Goal: Task Accomplishment & Management: Manage account settings

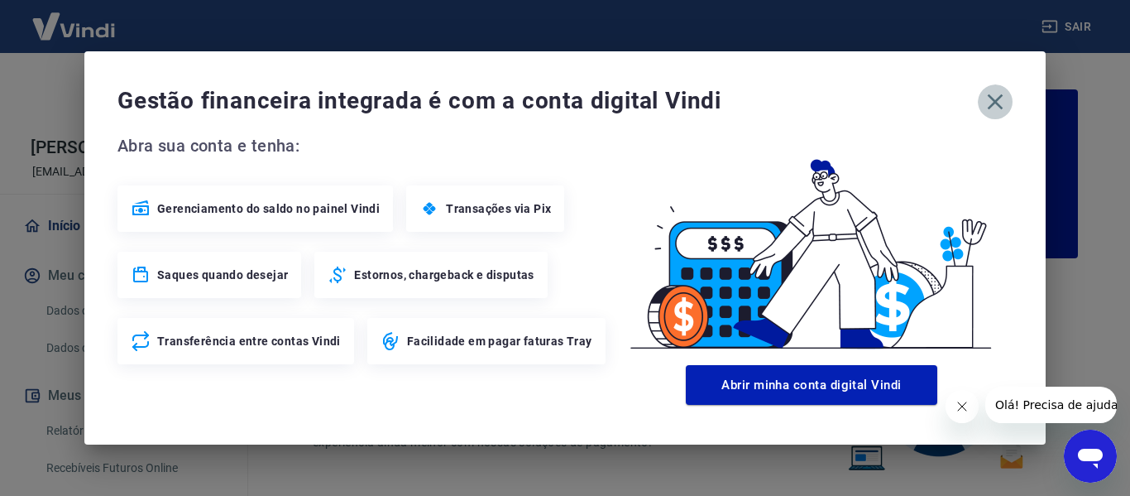
click at [990, 102] on icon "button" at bounding box center [995, 102] width 26 height 26
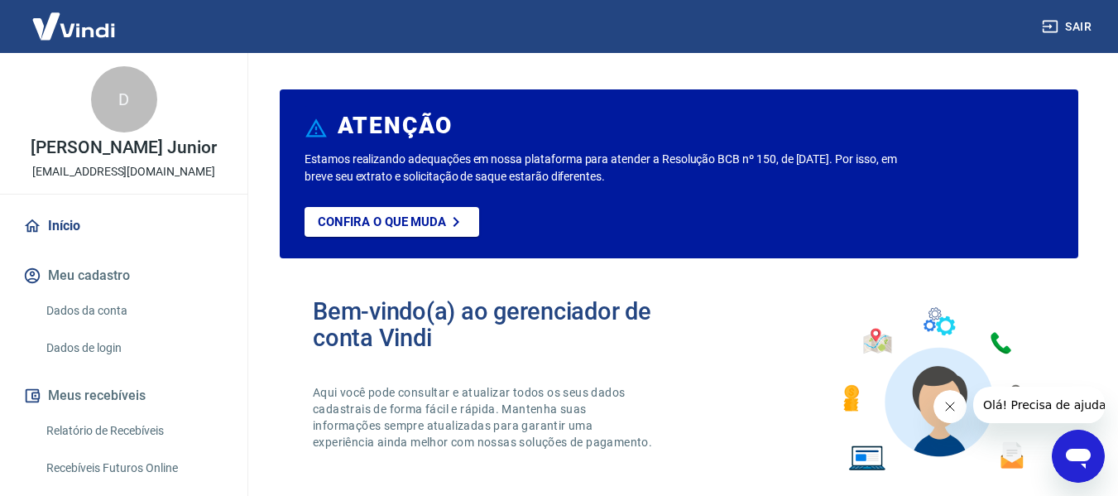
click at [950, 409] on icon "Fechar mensagem da empresa" at bounding box center [948, 406] width 13 height 13
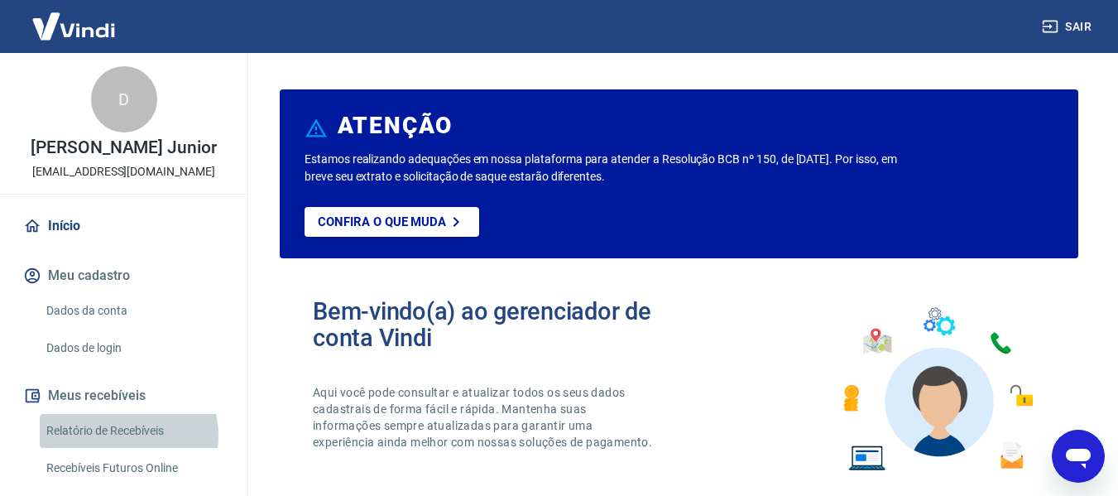
click at [122, 435] on link "Relatório de Recebíveis" at bounding box center [134, 431] width 188 height 34
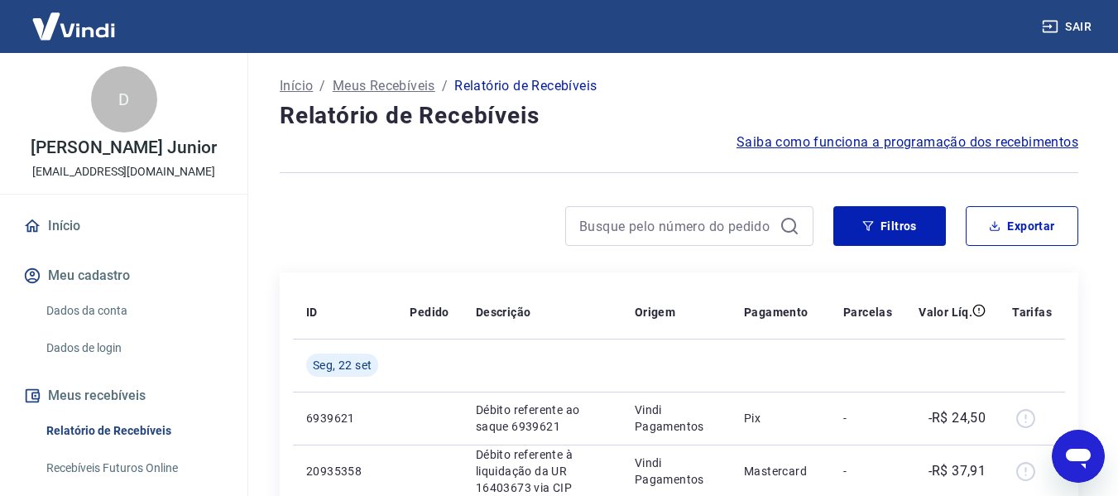
click at [866, 228] on icon "button" at bounding box center [868, 226] width 12 height 12
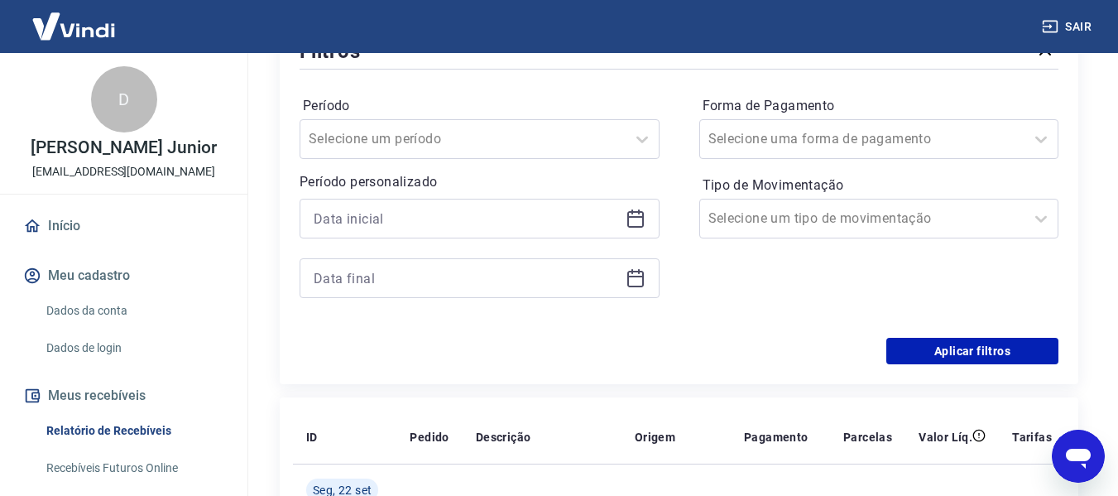
scroll to position [248, 0]
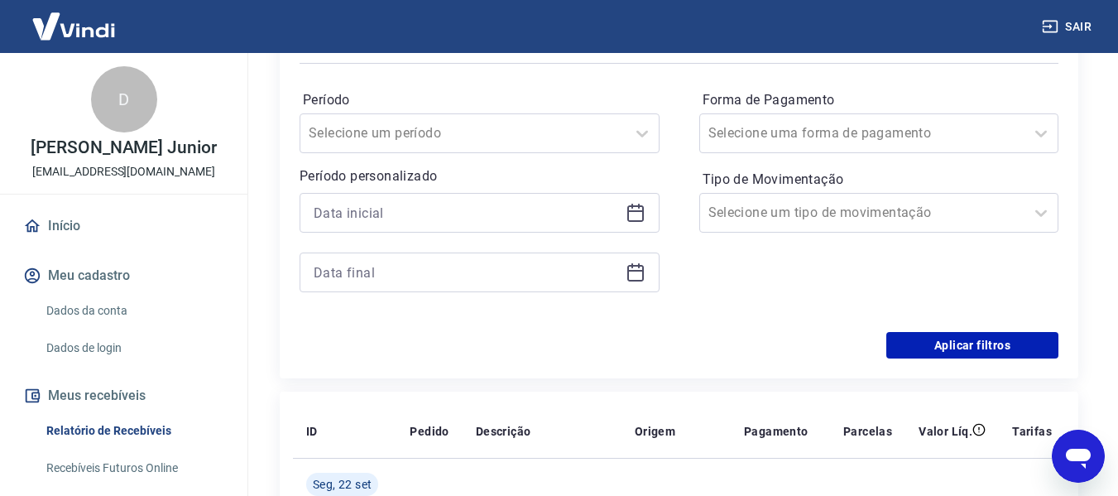
click at [633, 201] on div at bounding box center [480, 213] width 360 height 40
click at [633, 212] on icon at bounding box center [635, 211] width 17 height 2
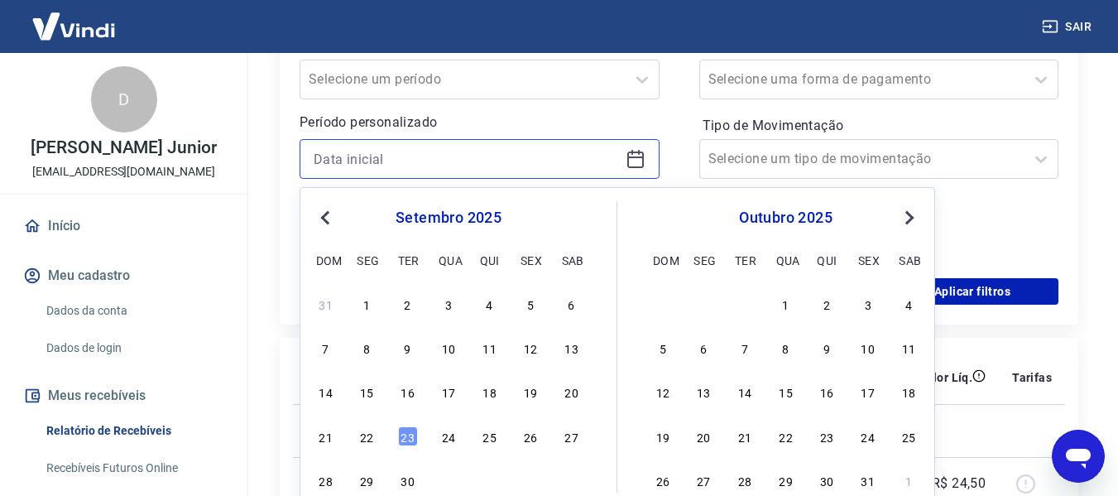
scroll to position [331, 0]
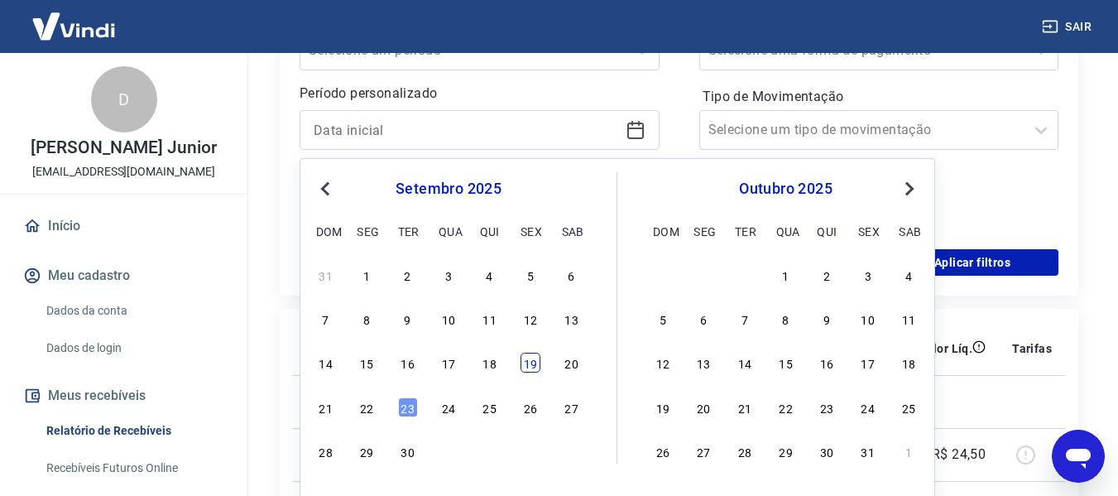
click at [539, 370] on div "19" at bounding box center [530, 362] width 20 height 20
type input "[DATE]"
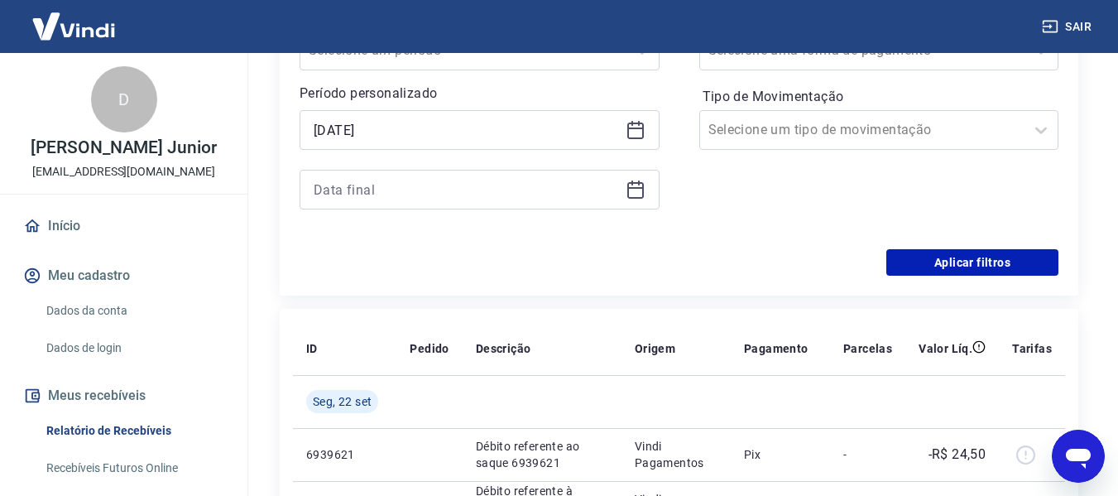
click at [539, 370] on th "Descrição" at bounding box center [542, 348] width 159 height 53
click at [636, 197] on icon at bounding box center [635, 190] width 17 height 17
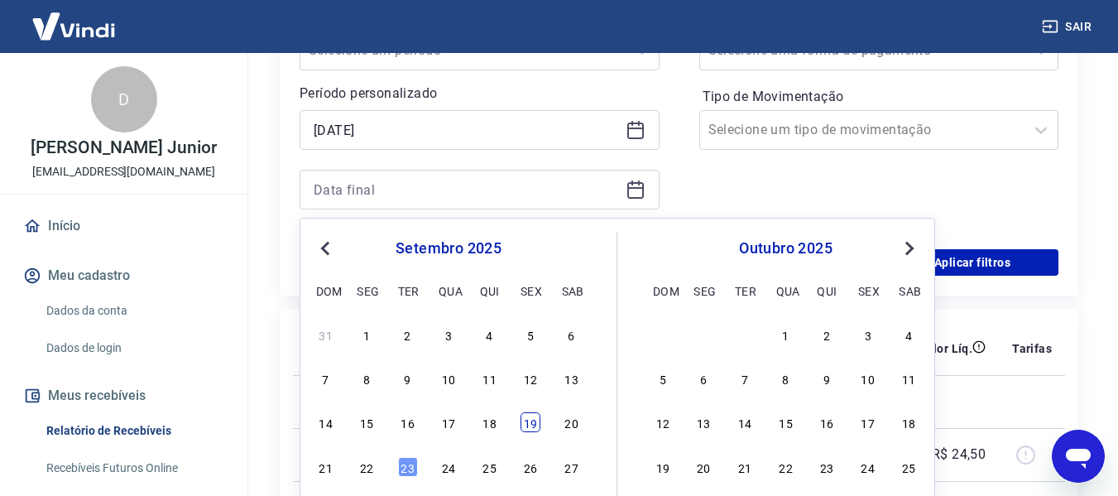
click at [531, 429] on div "19" at bounding box center [530, 422] width 20 height 20
type input "[DATE]"
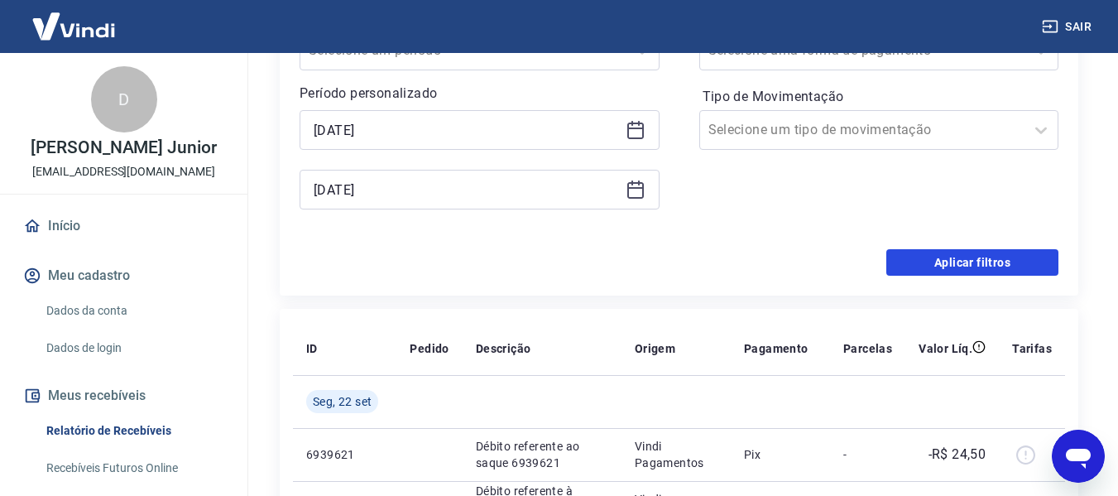
click at [942, 271] on button "Aplicar filtros" at bounding box center [972, 262] width 172 height 26
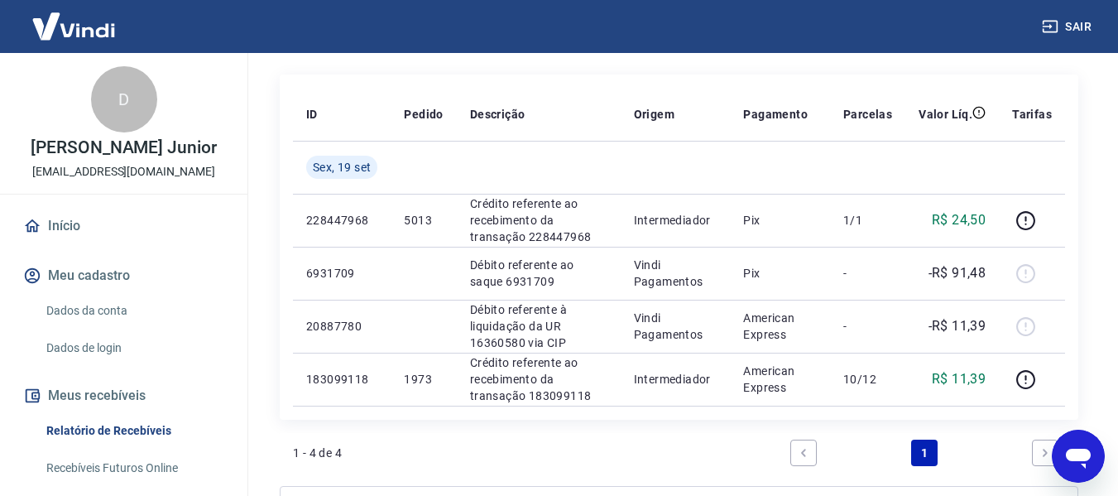
scroll to position [165, 0]
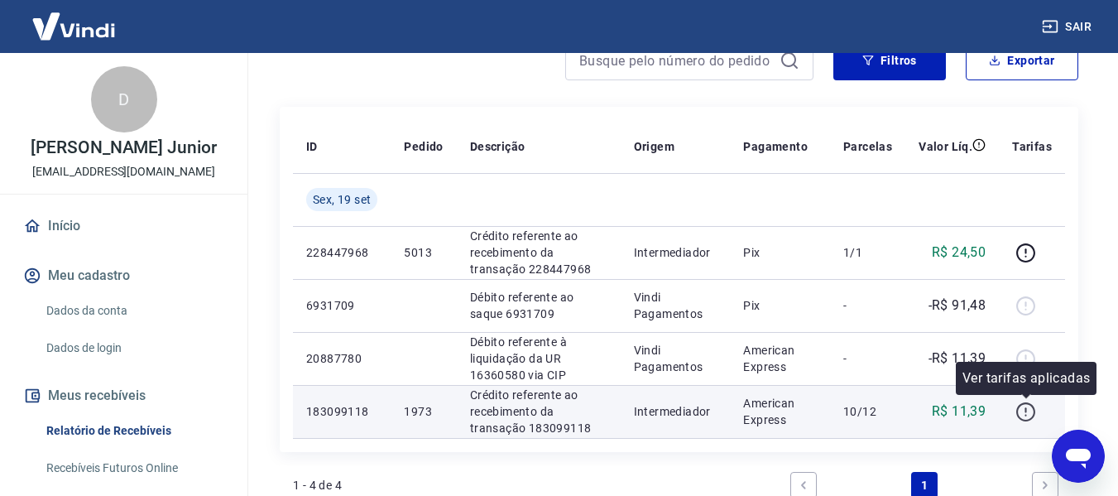
click at [1028, 404] on icon "button" at bounding box center [1025, 411] width 21 height 21
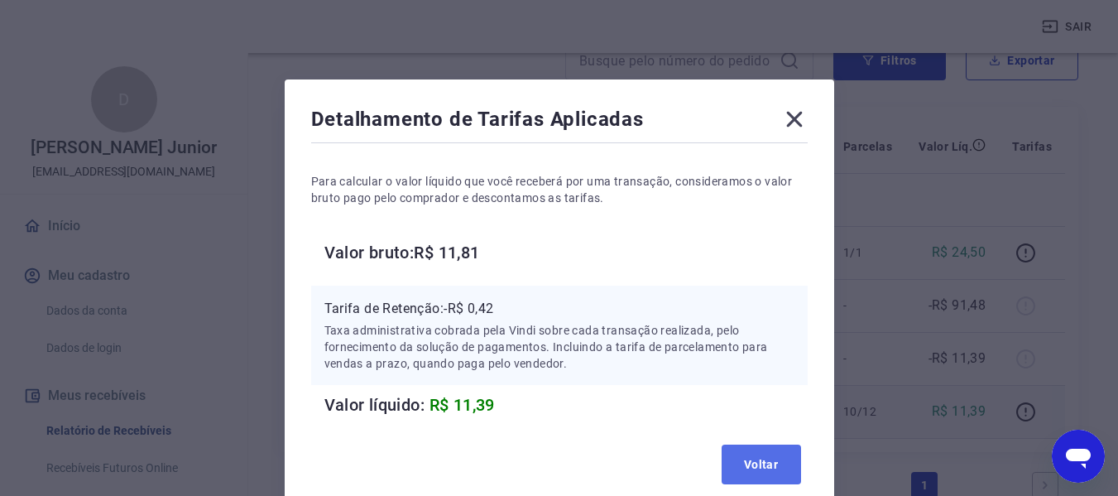
click at [762, 466] on button "Voltar" at bounding box center [761, 464] width 79 height 40
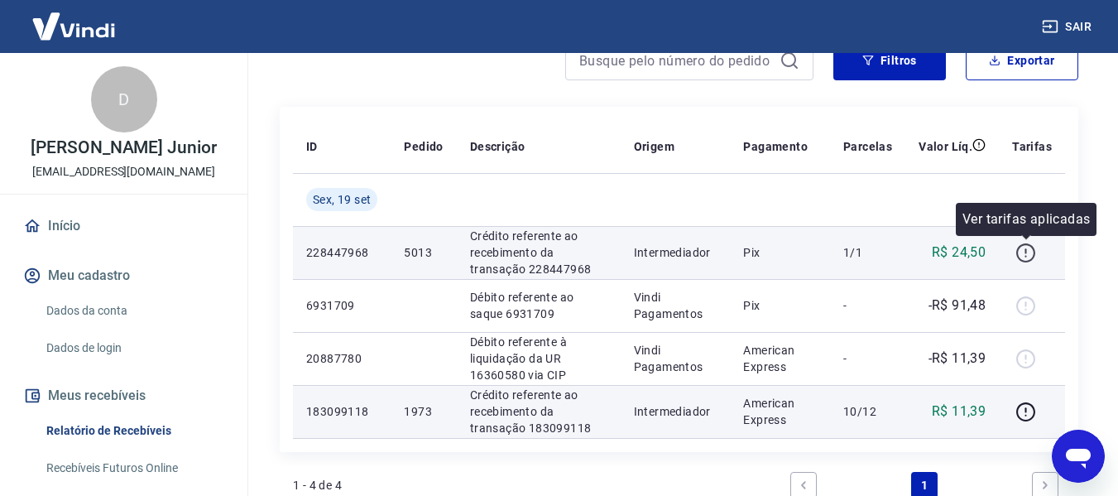
click at [1024, 256] on icon "button" at bounding box center [1025, 252] width 21 height 21
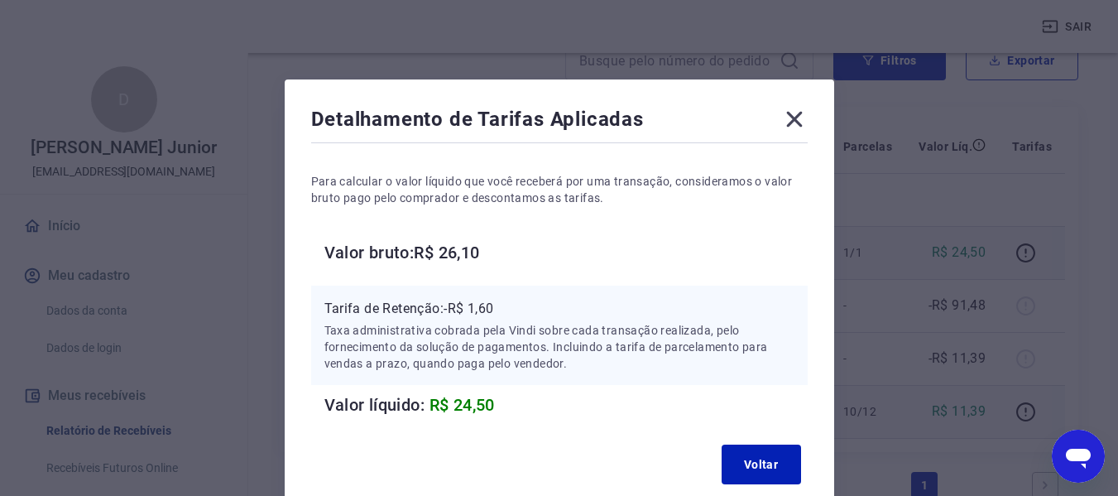
click at [794, 121] on icon at bounding box center [794, 119] width 26 height 26
